Goal: Check status: Check status

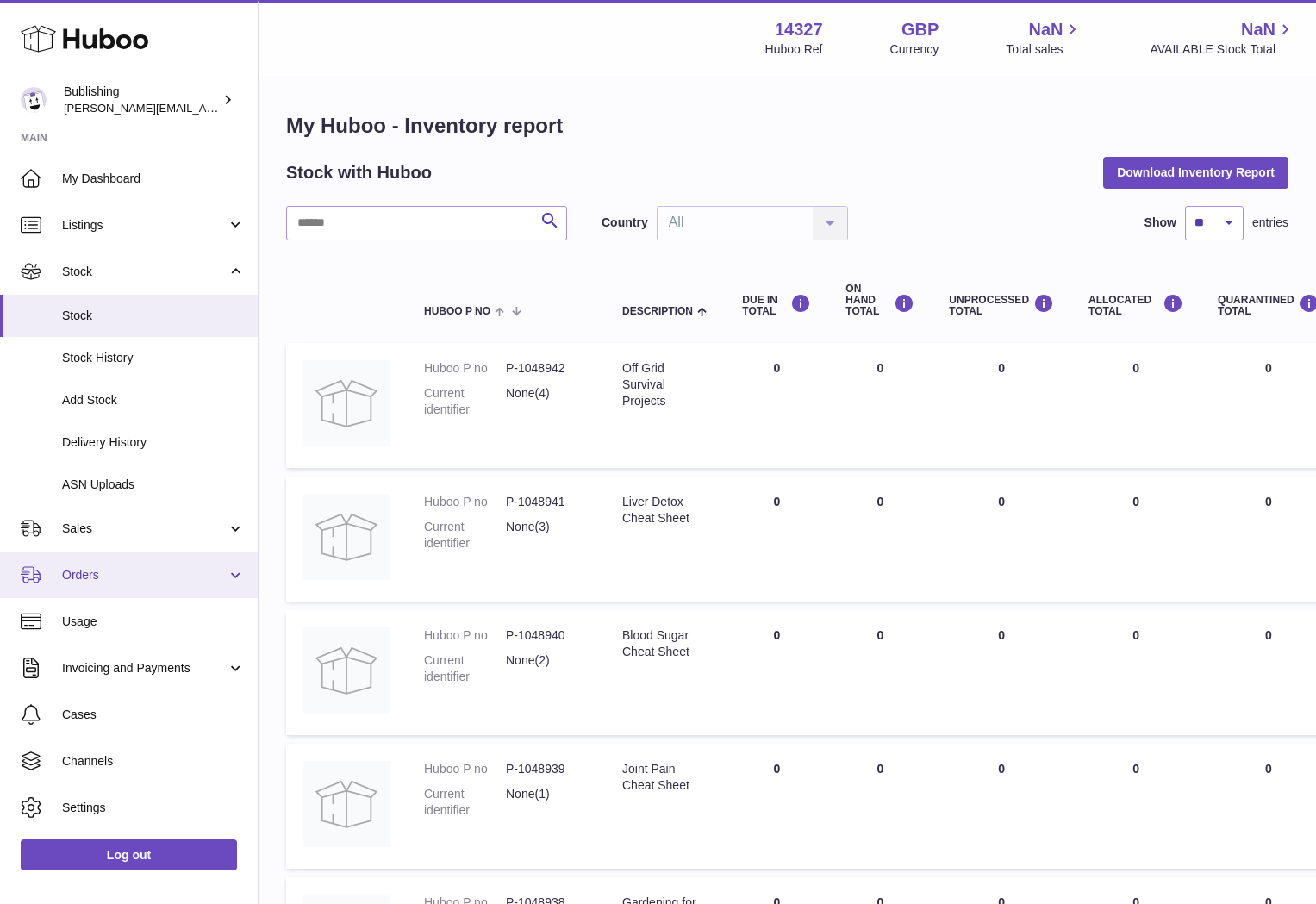
click at [153, 571] on span "Orders" at bounding box center [144, 575] width 164 height 17
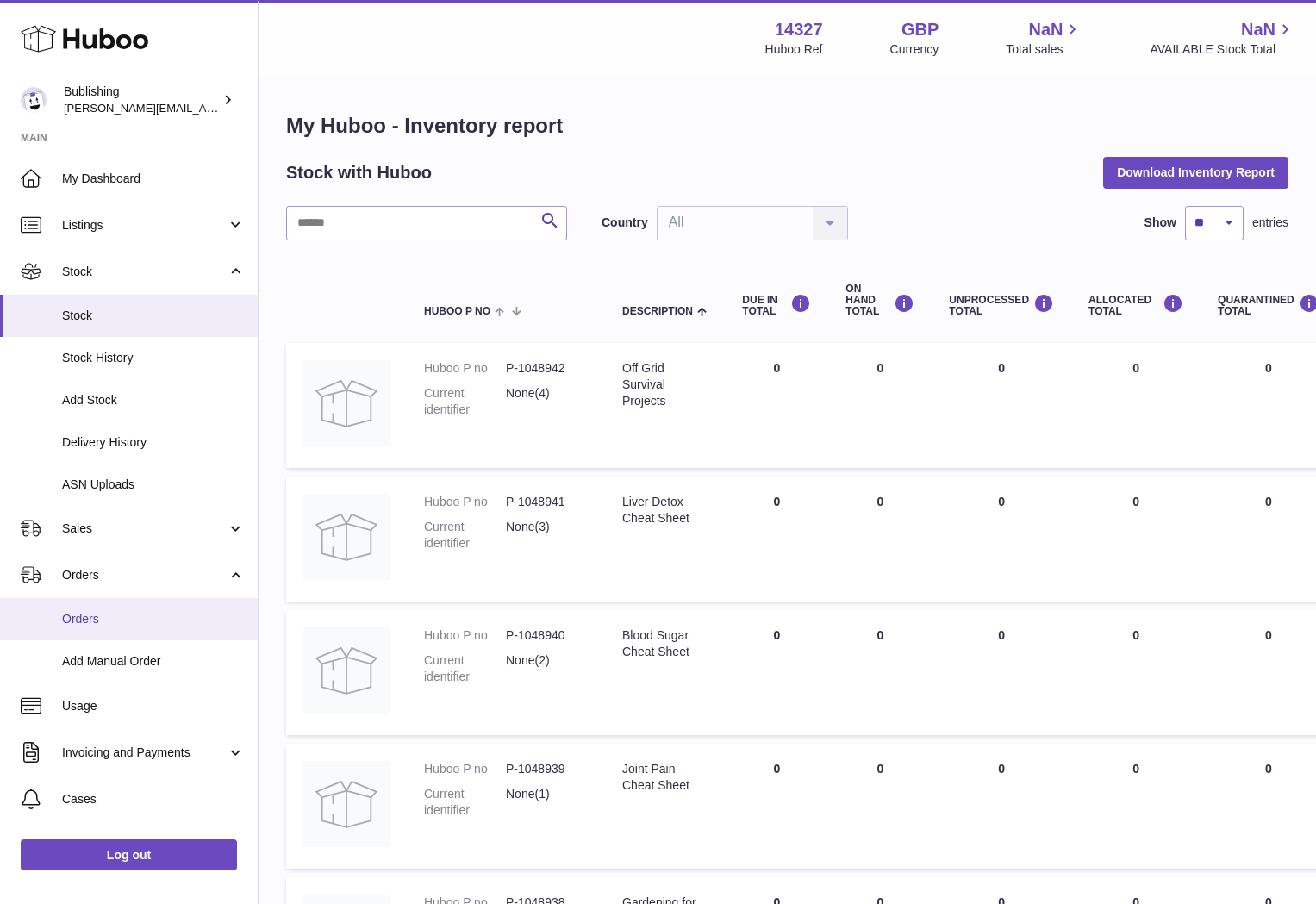
click at [86, 613] on span "Orders" at bounding box center [154, 619] width 183 height 17
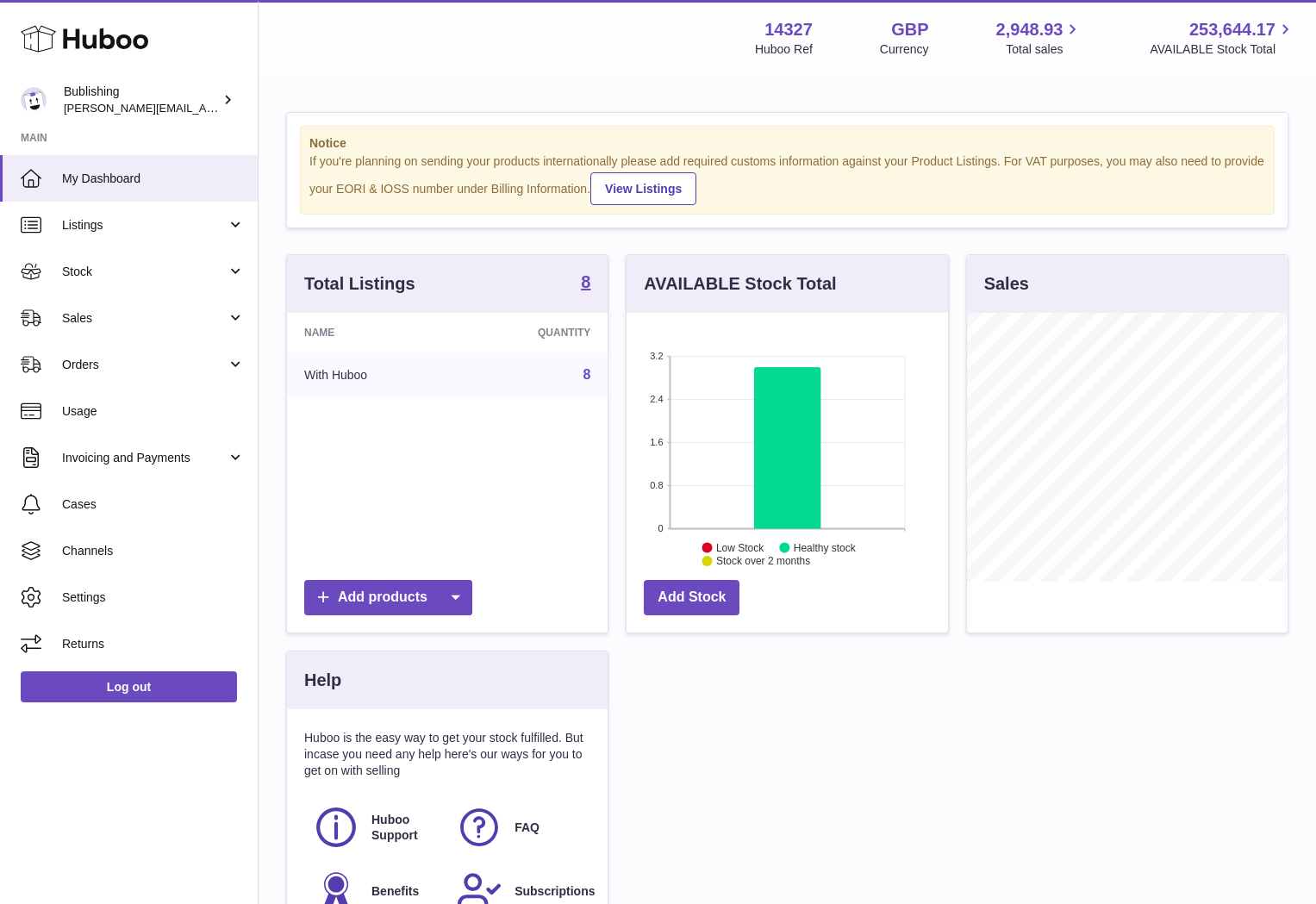
scroll to position [269, 321]
click at [186, 364] on span "Orders" at bounding box center [144, 364] width 164 height 17
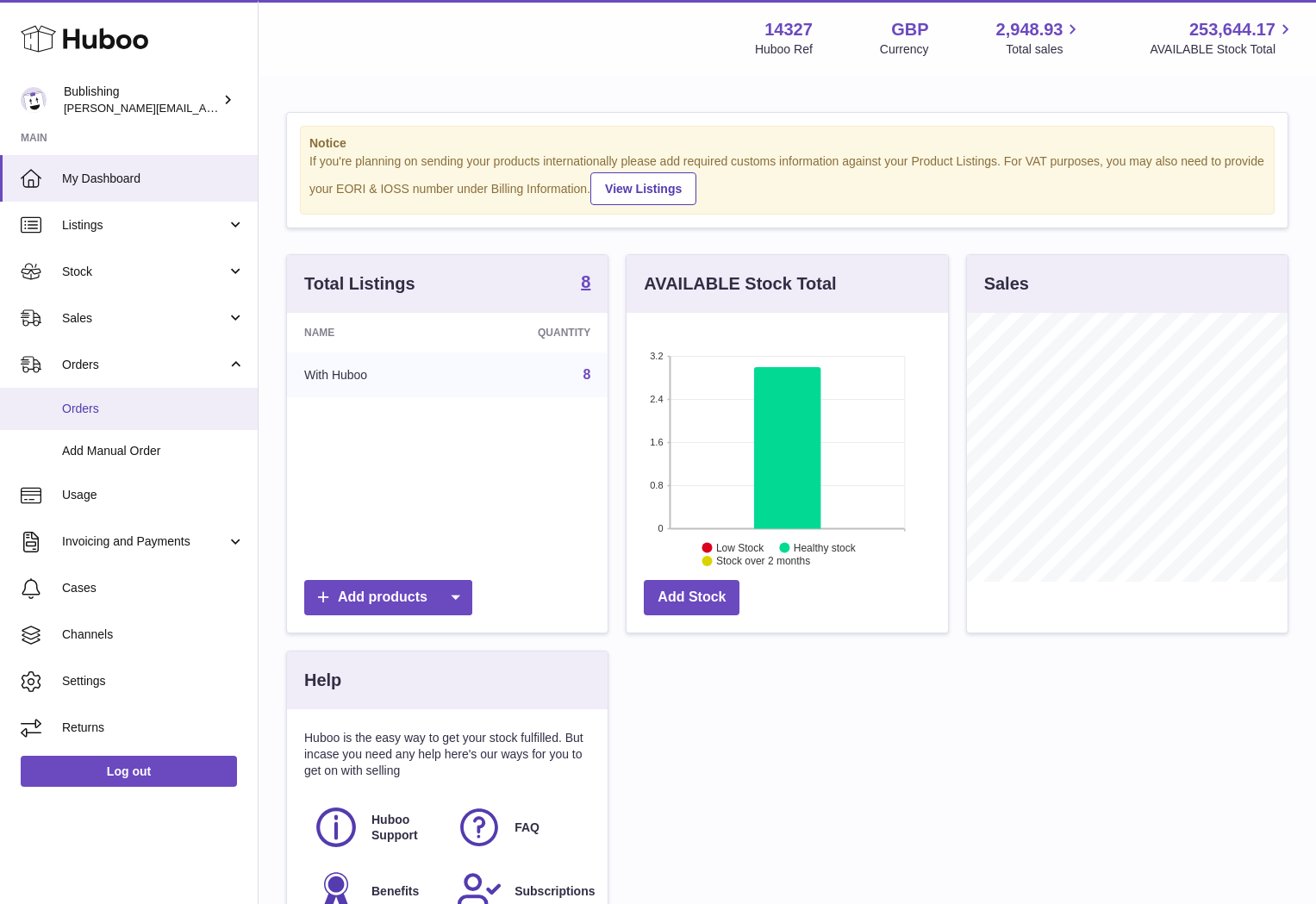
click at [85, 417] on span "Orders" at bounding box center [154, 409] width 183 height 17
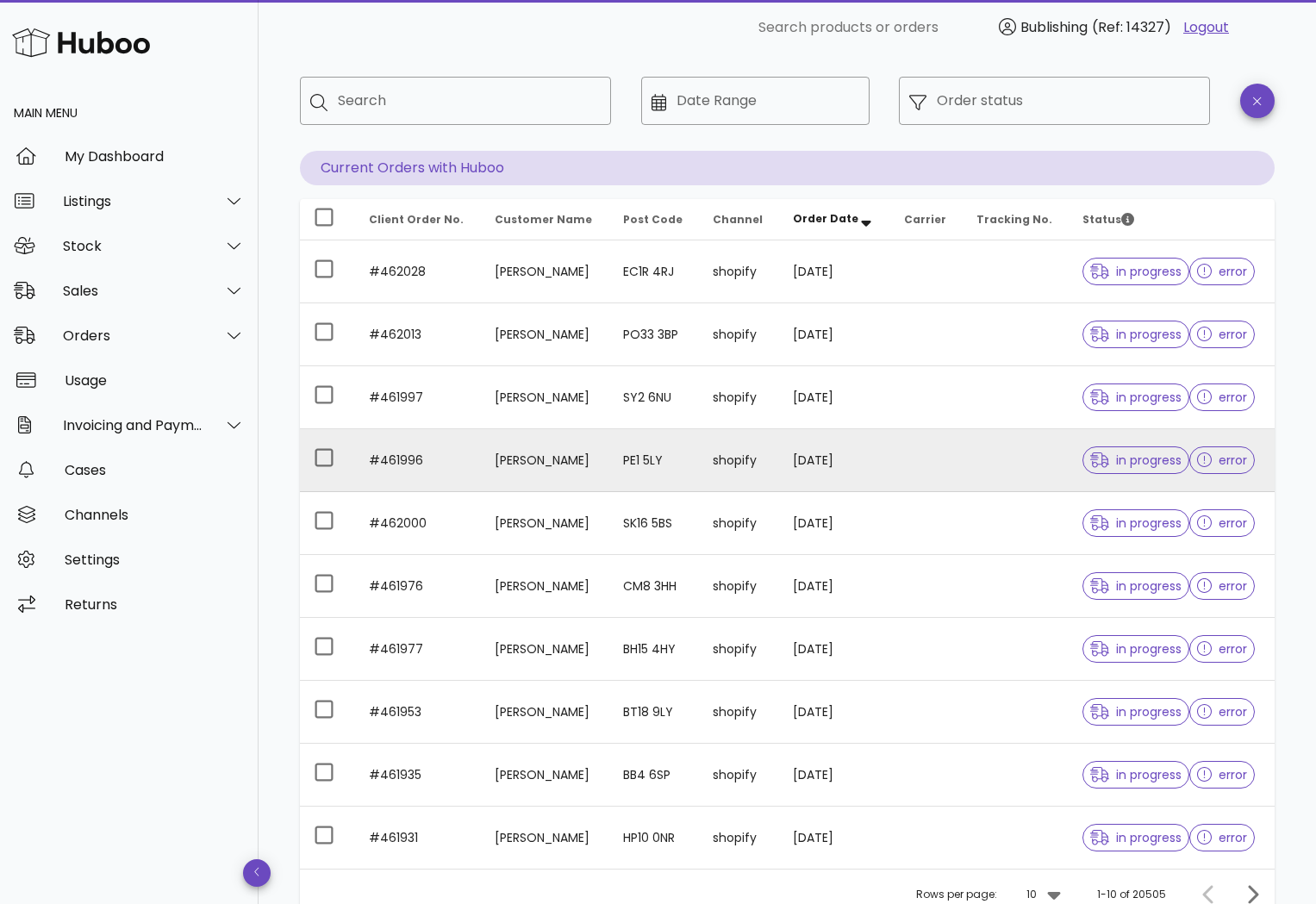
scroll to position [230, 0]
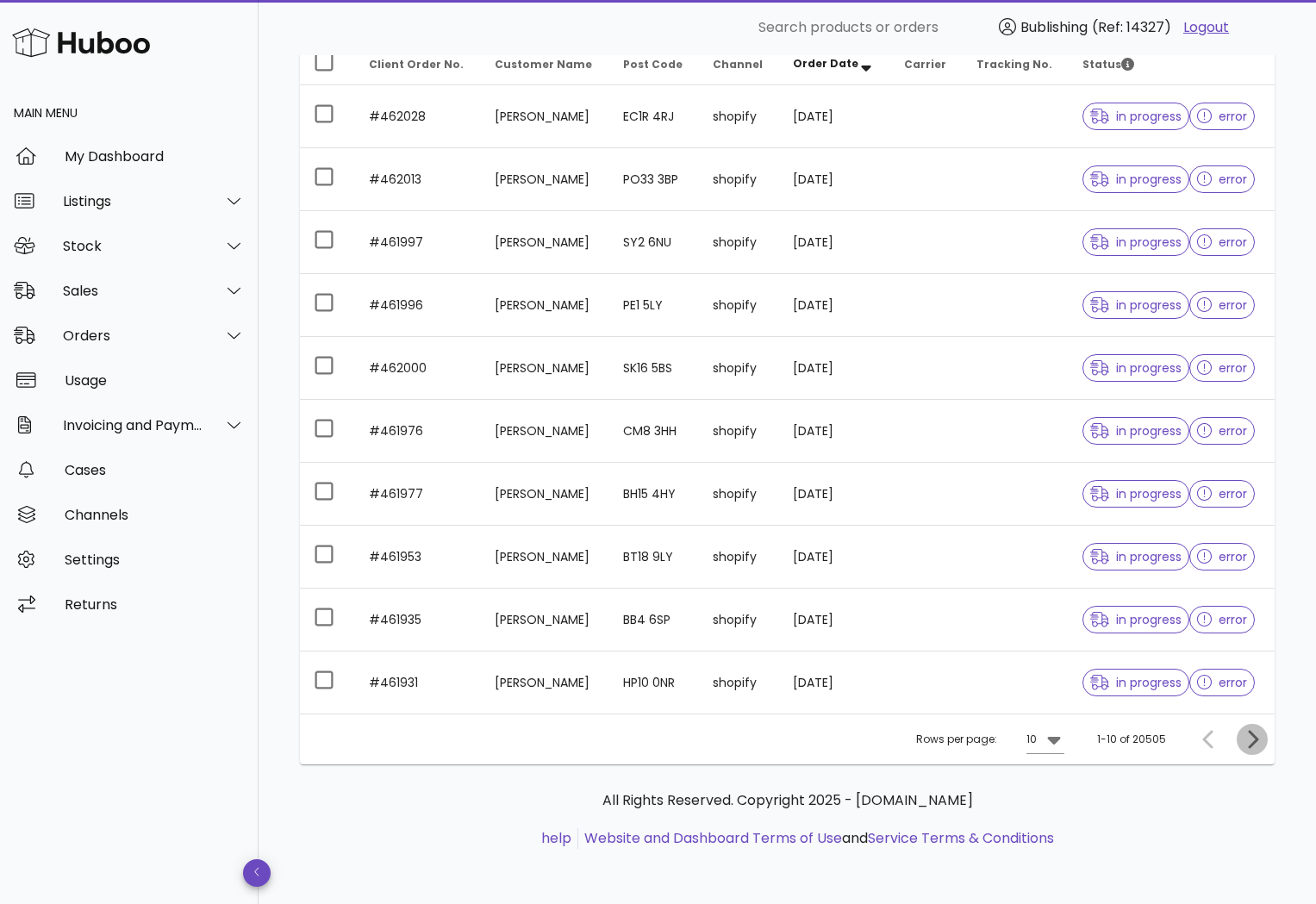
click at [1248, 737] on icon "Next page" at bounding box center [1252, 740] width 21 height 21
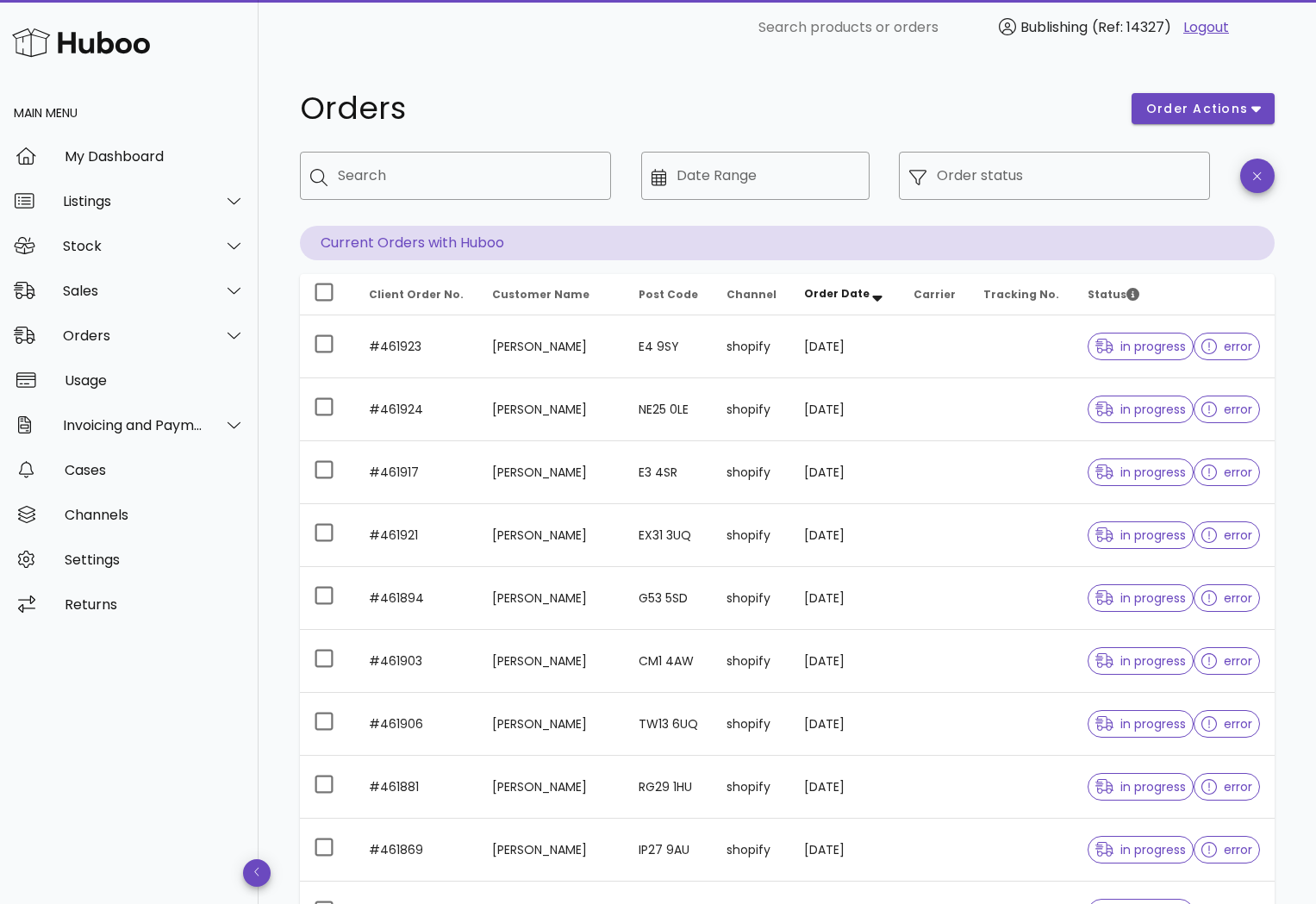
scroll to position [230, 0]
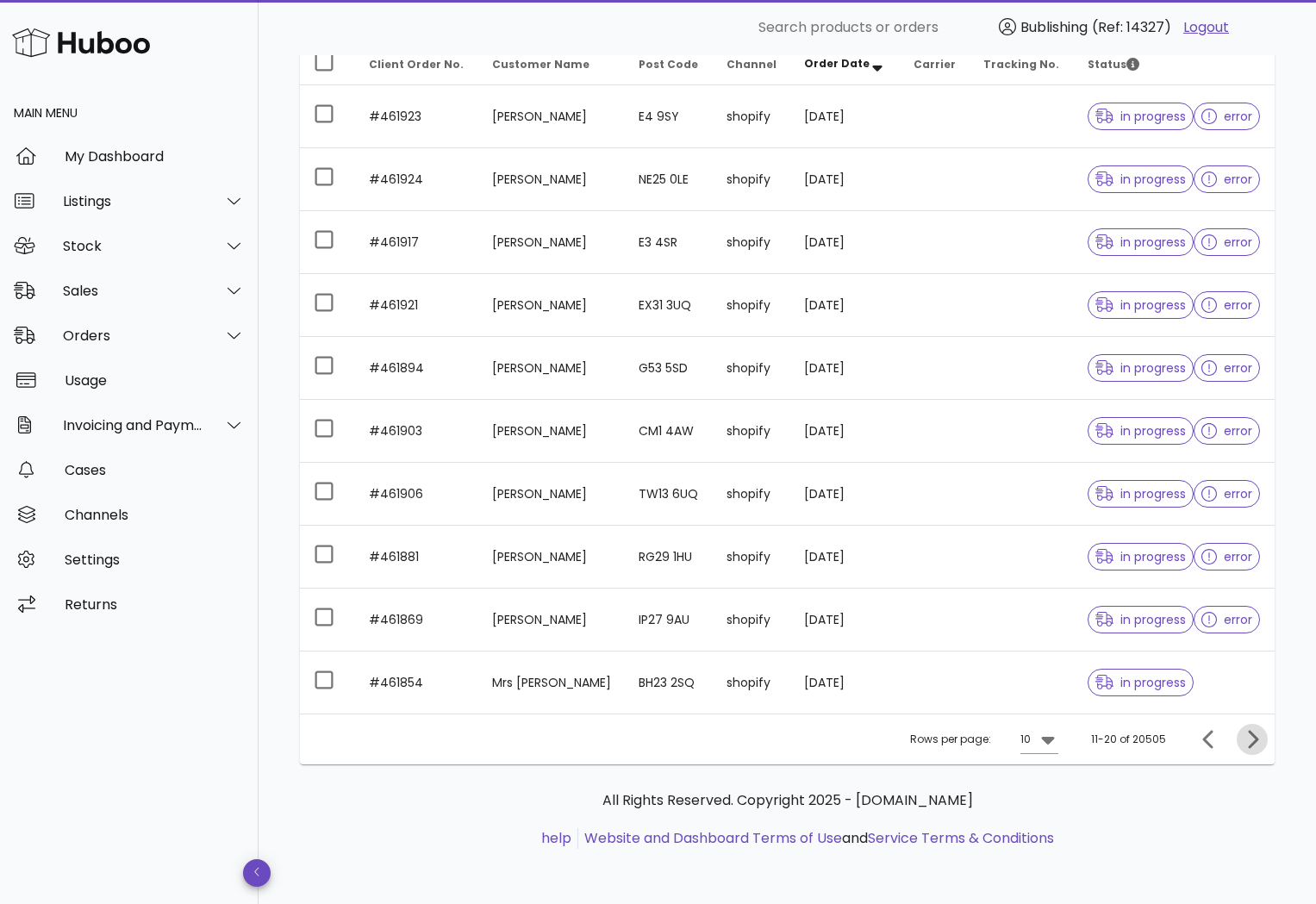
click at [1244, 741] on icon "Next page" at bounding box center [1252, 740] width 21 height 21
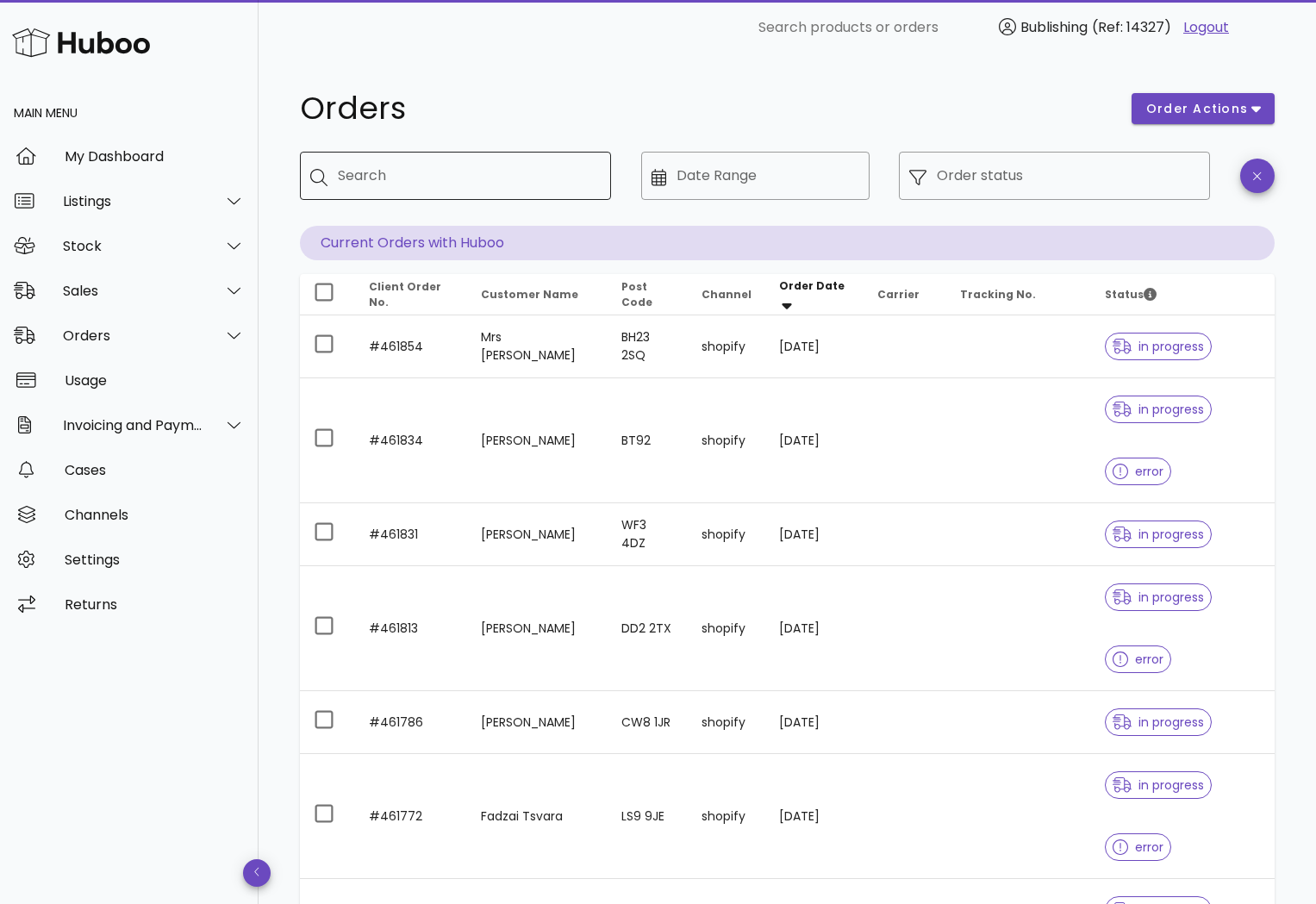
click at [400, 166] on input "Search" at bounding box center [468, 176] width 260 height 28
paste input "******"
type input "******"
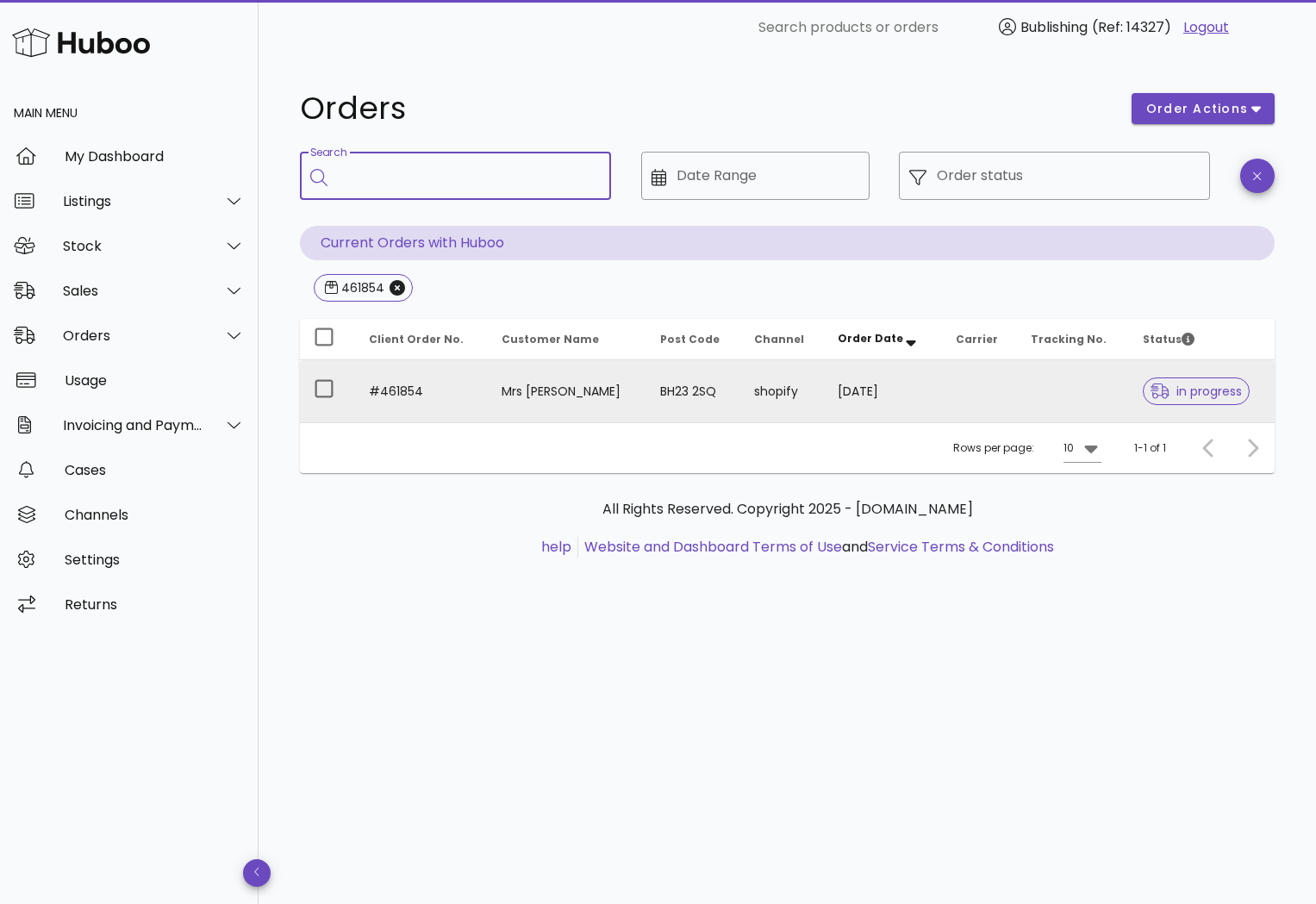
click at [383, 382] on td "#461854" at bounding box center [421, 391] width 133 height 62
